Goal: Transaction & Acquisition: Subscribe to service/newsletter

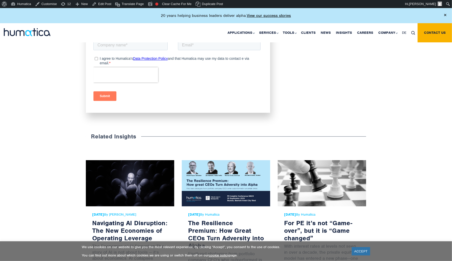
scroll to position [707, 0]
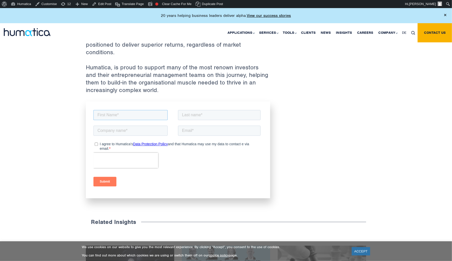
drag, startPoint x: 125, startPoint y: 113, endPoint x: 134, endPoint y: 113, distance: 9.1
click at [125, 113] on input "text" at bounding box center [130, 115] width 74 height 10
type input "[PERSON_NAME]"
type input "Test2"
type input "Test"
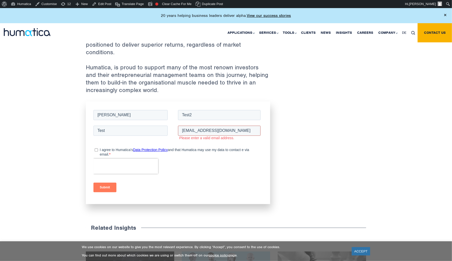
click at [201, 131] on input "[EMAIL_ADDRESS][DOMAIN_NAME]" at bounding box center [219, 130] width 83 height 10
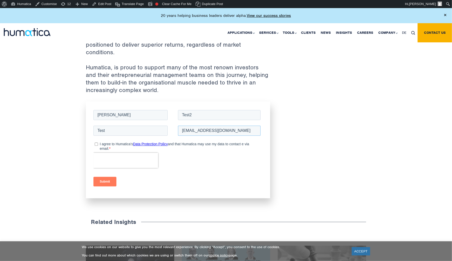
type input "[EMAIL_ADDRESS][DOMAIN_NAME]"
click at [96, 143] on input "I agree to Humatica's Data Protection Policy and that Humatica may use my data …" at bounding box center [95, 143] width 3 height 3
checkbox input "true"
click at [100, 181] on input "Submit" at bounding box center [104, 182] width 23 height 10
